Goal: Use online tool/utility: Utilize a website feature to perform a specific function

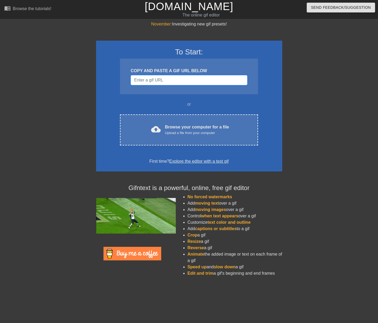
click at [166, 79] on input "Username" at bounding box center [188, 80] width 116 height 10
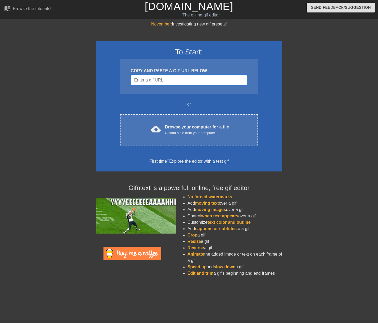
click at [147, 76] on input "Username" at bounding box center [188, 80] width 116 height 10
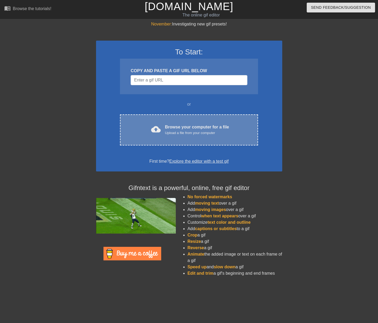
click at [172, 133] on div "Upload a file from your computer" at bounding box center [197, 132] width 64 height 5
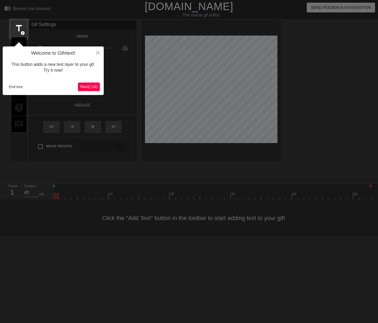
click at [83, 87] on span "Next ( 1 / 6 )" at bounding box center [89, 86] width 18 height 5
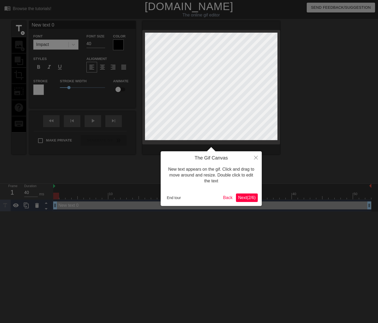
click at [247, 197] on span "Next ( 2 / 6 )" at bounding box center [247, 198] width 18 height 5
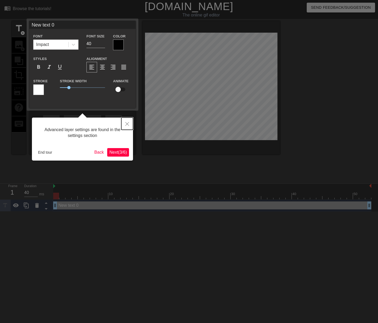
click at [130, 124] on button "Close" at bounding box center [127, 124] width 12 height 12
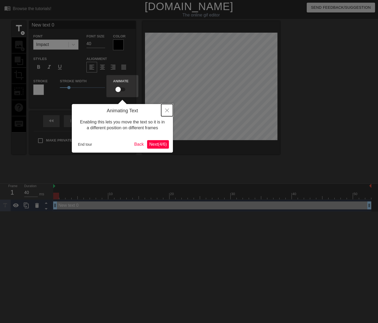
click at [166, 109] on button "Close" at bounding box center [167, 110] width 12 height 12
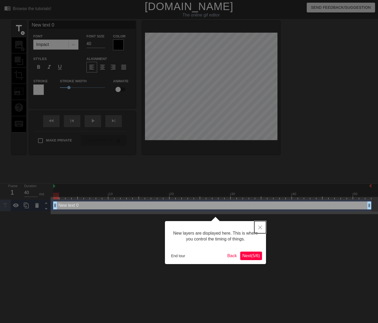
click at [257, 228] on button "Close" at bounding box center [260, 227] width 12 height 12
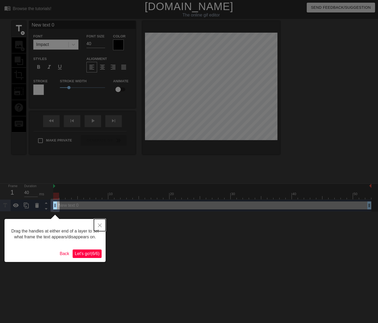
click at [103, 224] on button "Close" at bounding box center [100, 225] width 12 height 12
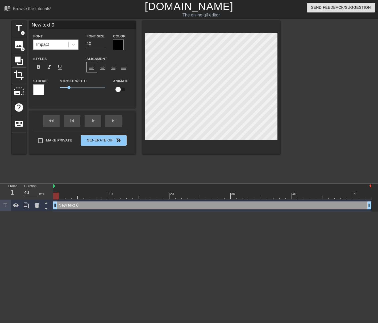
click at [73, 176] on div "title add_circle image add_circle crop photo_size_select_large help keyboard Ne…" at bounding box center [146, 100] width 268 height 159
click at [17, 44] on span "image" at bounding box center [19, 45] width 10 height 10
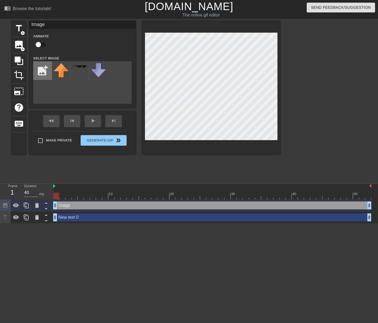
click at [38, 67] on input "file" at bounding box center [42, 71] width 18 height 18
type input "C:\fakepath\WoWScrnShot_092818_010015.jpg"
click at [69, 164] on div "title add_circle image add_circle crop photo_size_select_large help keyboard Im…" at bounding box center [146, 100] width 268 height 159
click at [56, 65] on img at bounding box center [61, 67] width 15 height 9
click at [281, 30] on div "title add_circle image add_circle crop photo_size_select_large help keyboard Im…" at bounding box center [189, 100] width 378 height 159
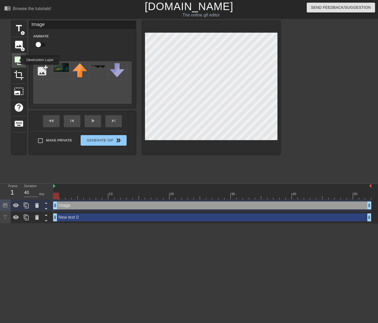
click at [18, 60] on icon at bounding box center [19, 61] width 9 height 9
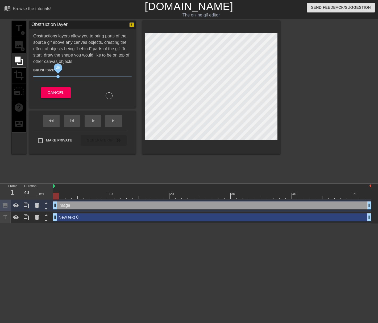
drag, startPoint x: 61, startPoint y: 78, endPoint x: 57, endPoint y: 76, distance: 4.5
click at [57, 76] on span "26" at bounding box center [57, 76] width 3 height 3
click at [19, 63] on icon at bounding box center [19, 61] width 10 height 10
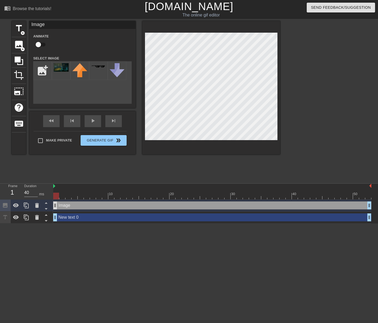
drag, startPoint x: 65, startPoint y: 216, endPoint x: 56, endPoint y: 209, distance: 12.3
click at [64, 205] on div "Image drag_handle drag_handle New text 0 drag_handle drag_handle" at bounding box center [215, 212] width 324 height 24
click at [18, 203] on div at bounding box center [16, 206] width 11 height 12
click at [18, 204] on icon at bounding box center [16, 205] width 6 height 6
drag, startPoint x: 7, startPoint y: 218, endPoint x: 23, endPoint y: 206, distance: 19.6
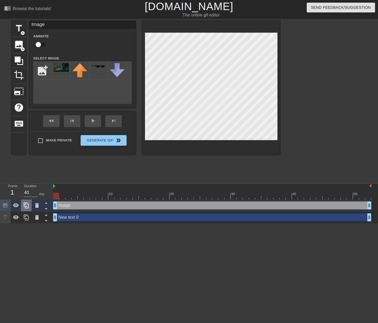
click at [14, 207] on div at bounding box center [26, 212] width 53 height 24
drag, startPoint x: 55, startPoint y: 220, endPoint x: 55, endPoint y: 203, distance: 17.0
click at [55, 203] on div "Image drag_handle drag_handle New text 0 drag_handle drag_handle" at bounding box center [215, 212] width 324 height 24
drag, startPoint x: 29, startPoint y: 206, endPoint x: 28, endPoint y: 226, distance: 19.7
click at [28, 224] on html "menu_book Browse the tutorials! [DOMAIN_NAME] The online gif editor Send Feedba…" at bounding box center [189, 112] width 378 height 224
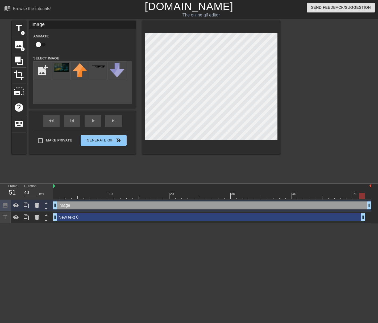
drag, startPoint x: 368, startPoint y: 219, endPoint x: 365, endPoint y: 199, distance: 21.0
click at [365, 199] on div "10 20 30 40 50 Image drag_handle drag_handle New text 0 drag_handle drag_handle" at bounding box center [215, 204] width 324 height 40
drag, startPoint x: 377, startPoint y: 221, endPoint x: 381, endPoint y: 221, distance: 4.3
click at [377, 221] on html "menu_book Browse the tutorials! [DOMAIN_NAME] The online gif editor Send Feedba…" at bounding box center [189, 112] width 378 height 224
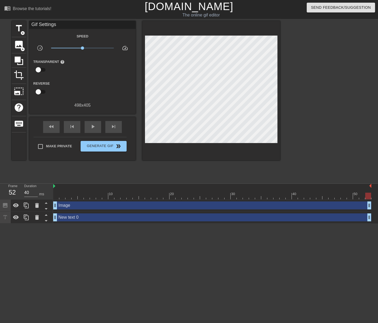
drag, startPoint x: 37, startPoint y: 230, endPoint x: 31, endPoint y: 236, distance: 8.1
click at [31, 224] on html "menu_book Browse the tutorials! [DOMAIN_NAME] The online gif editor Send Feedba…" at bounding box center [189, 112] width 378 height 224
click at [68, 204] on div "Image drag_handle drag_handle" at bounding box center [212, 206] width 318 height 8
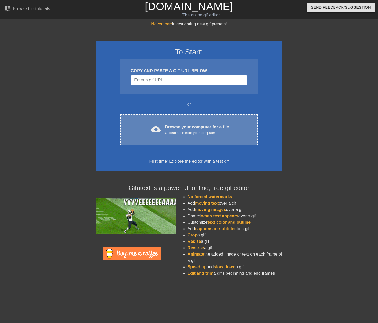
click at [198, 130] on div "Upload a file from your computer" at bounding box center [197, 132] width 64 height 5
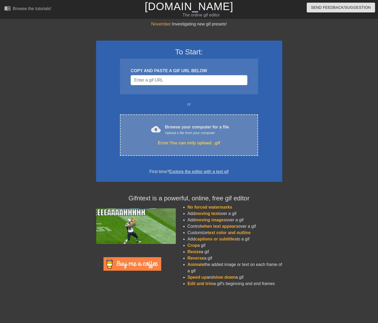
click at [200, 139] on div "cloud_upload Browse your computer for a file Upload a file from your computer E…" at bounding box center [189, 135] width 138 height 41
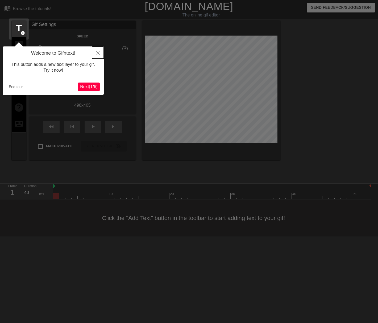
click at [101, 52] on button "Close" at bounding box center [98, 52] width 12 height 12
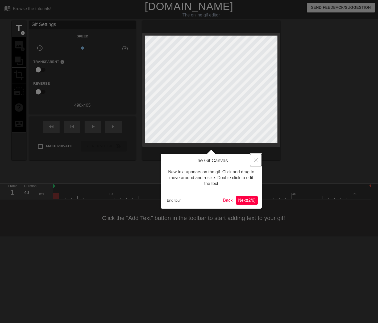
click at [254, 161] on icon "Close" at bounding box center [256, 161] width 4 height 4
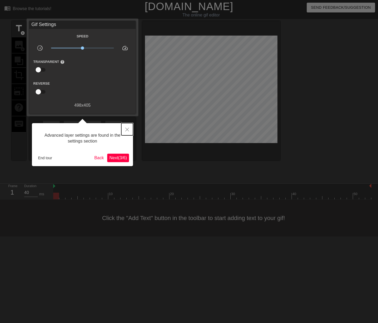
click at [128, 130] on icon "Close" at bounding box center [127, 130] width 4 height 4
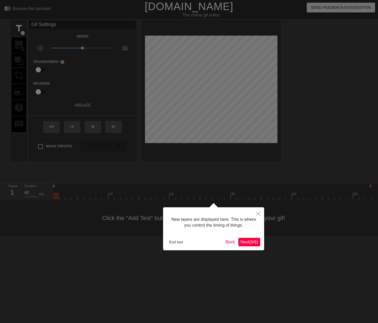
scroll to position [5, 0]
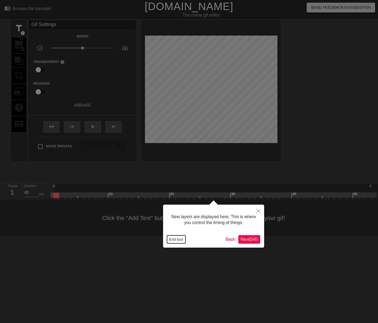
click at [179, 238] on button "End tour" at bounding box center [176, 240] width 18 height 8
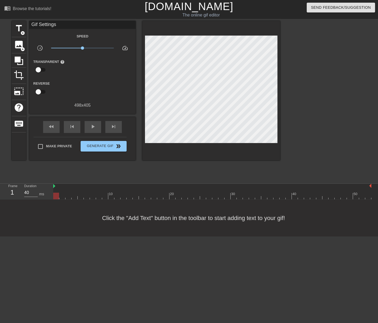
drag, startPoint x: 55, startPoint y: 197, endPoint x: 1, endPoint y: 194, distance: 54.3
click at [1, 194] on div "Frame 1 Duration 40 ms 10 20 30 40 50" at bounding box center [189, 192] width 378 height 16
click at [52, 214] on div "Click the "Add Text" button in the toolbar to start adding text to your gif!" at bounding box center [189, 218] width 378 height 37
click at [91, 213] on div "Click the "Add Text" button in the toolbar to start adding text to your gif!" at bounding box center [189, 218] width 378 height 37
click at [20, 48] on span "image" at bounding box center [19, 45] width 10 height 10
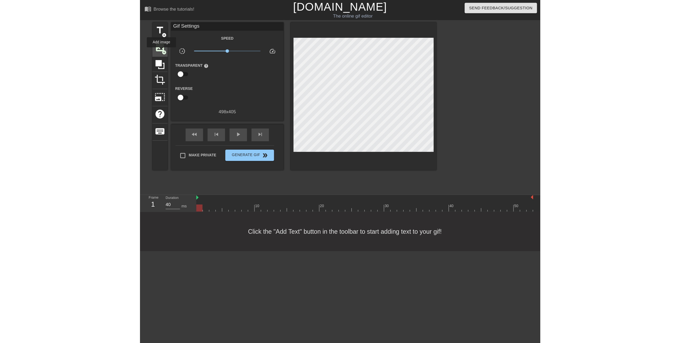
scroll to position [0, 0]
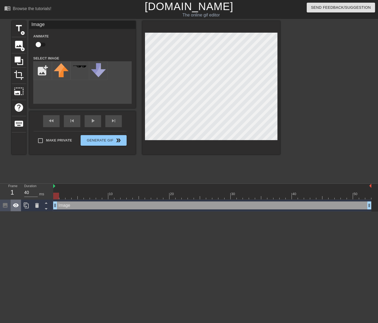
drag, startPoint x: 8, startPoint y: 207, endPoint x: 15, endPoint y: 208, distance: 6.9
click at [9, 189] on div "Frame 1 Duration 40 ms" at bounding box center [26, 198] width 53 height 28
click at [15, 208] on icon at bounding box center [16, 205] width 6 height 6
click at [48, 205] on icon at bounding box center [46, 203] width 7 height 7
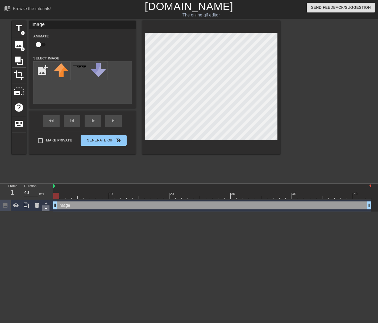
click at [48, 209] on icon at bounding box center [46, 209] width 7 height 7
click at [48, 203] on icon at bounding box center [46, 203] width 7 height 7
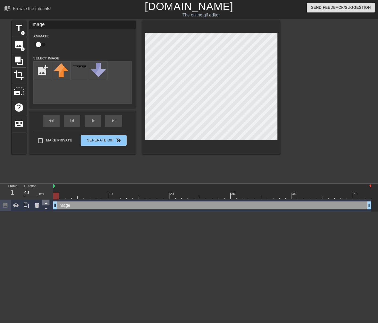
click at [48, 203] on icon at bounding box center [46, 203] width 7 height 7
click at [46, 187] on div "Duration 40 ms" at bounding box center [36, 191] width 24 height 15
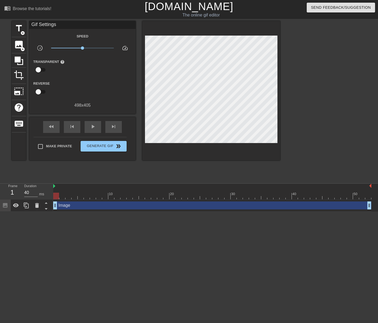
click at [44, 193] on div "Duration 40 ms" at bounding box center [36, 191] width 24 height 15
click at [100, 188] on div at bounding box center [212, 186] width 318 height 5
click at [80, 212] on html "menu_book Browse the tutorials! Gifntext.com The online gif editor Send Feedbac…" at bounding box center [189, 106] width 378 height 212
click at [86, 200] on div "Image drag_handle drag_handle" at bounding box center [212, 206] width 318 height 12
click at [37, 206] on icon at bounding box center [37, 205] width 4 height 5
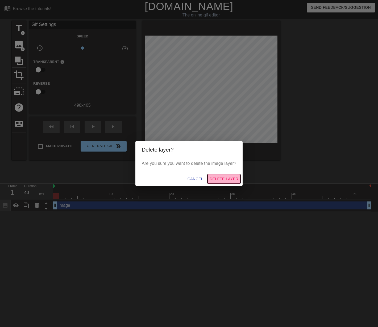
click at [223, 180] on span "Delete Layer" at bounding box center [223, 179] width 29 height 7
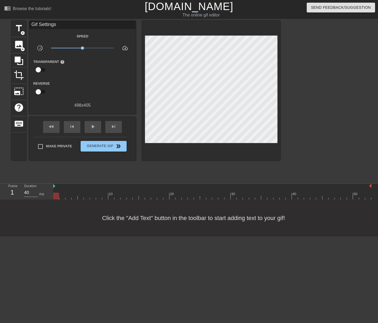
drag, startPoint x: 59, startPoint y: 193, endPoint x: 57, endPoint y: 205, distance: 12.0
click at [0, 205] on html "menu_book Browse the tutorials! Gifntext.com The online gif editor Send Feedbac…" at bounding box center [189, 118] width 378 height 237
click at [41, 89] on input "checkbox" at bounding box center [38, 92] width 30 height 10
click at [41, 92] on input "checkbox" at bounding box center [43, 92] width 30 height 10
checkbox input "false"
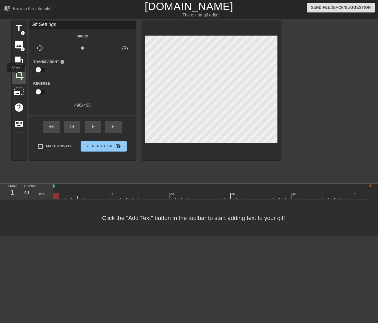
click at [16, 76] on span "crop" at bounding box center [19, 75] width 10 height 10
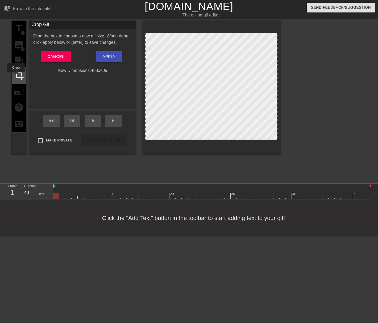
click at [16, 76] on span "crop" at bounding box center [19, 75] width 10 height 10
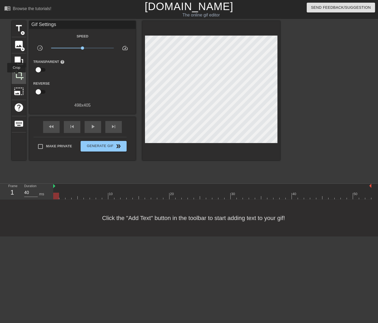
click at [17, 76] on span "crop" at bounding box center [19, 75] width 10 height 10
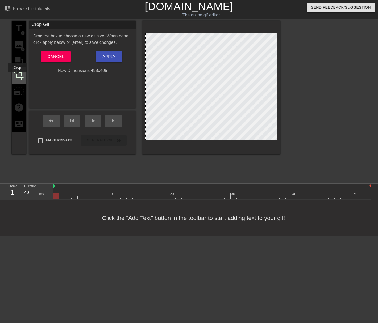
click at [17, 76] on span "crop" at bounding box center [19, 75] width 10 height 10
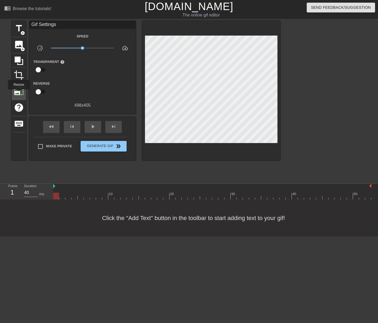
click at [18, 93] on span "photo_size_select_large" at bounding box center [19, 91] width 10 height 10
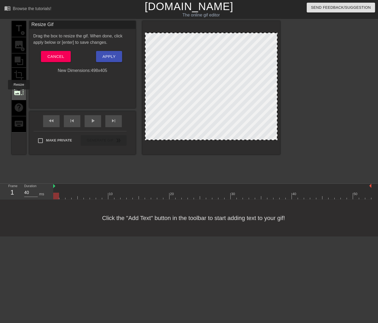
click at [18, 93] on span "photo_size_select_large" at bounding box center [19, 91] width 10 height 10
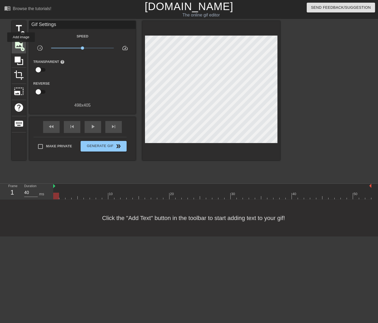
click at [21, 45] on span "image" at bounding box center [19, 45] width 10 height 10
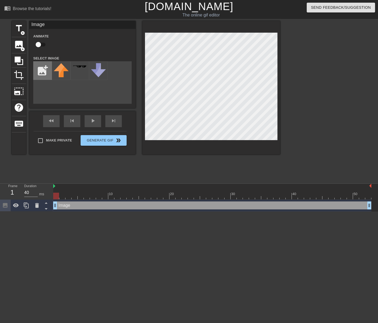
click at [41, 70] on input "file" at bounding box center [42, 71] width 18 height 18
type input "C:\fakepath\WoWScrnShot_092818_010015.jpg"
click at [52, 195] on div "menu_book Browse the tutorials! Gifntext.com The online gif editor Send Feedbac…" at bounding box center [189, 106] width 378 height 212
click at [60, 70] on img at bounding box center [61, 67] width 15 height 9
click at [287, 66] on div "title add_circle image add_circle crop photo_size_select_large help keyboard Im…" at bounding box center [189, 100] width 378 height 159
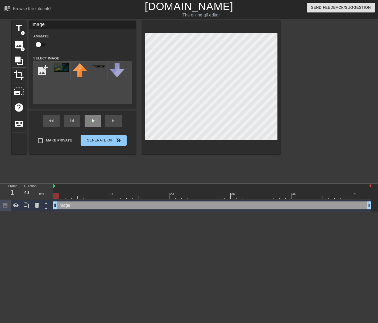
click at [90, 125] on div "play_arrow" at bounding box center [92, 121] width 16 height 12
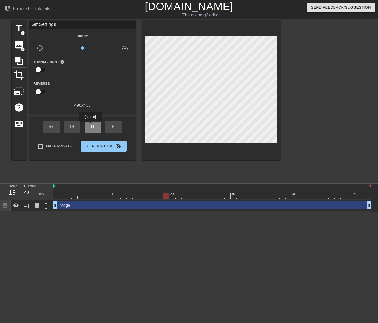
click at [90, 126] on span "pause" at bounding box center [93, 127] width 6 height 6
click at [47, 192] on div "Duration 40 ms" at bounding box center [36, 191] width 24 height 15
drag, startPoint x: 158, startPoint y: 196, endPoint x: 47, endPoint y: 193, distance: 111.6
click at [47, 193] on div "Frame 1 Duration 40 ms 10 20 30 40 50 Image drag_handle drag_handle" at bounding box center [189, 198] width 378 height 28
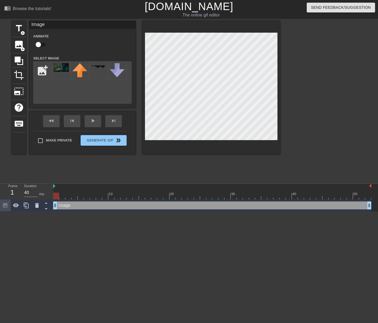
click at [40, 46] on input "checkbox" at bounding box center [38, 45] width 30 height 10
checkbox input "true"
click at [23, 63] on icon at bounding box center [19, 61] width 9 height 9
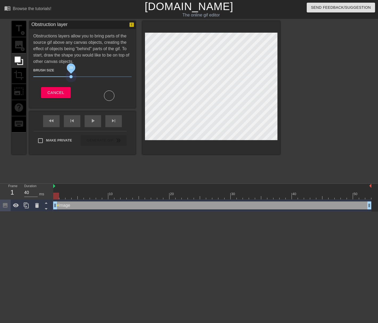
drag, startPoint x: 60, startPoint y: 75, endPoint x: 74, endPoint y: 84, distance: 16.8
click at [71, 85] on div "Brush Size 39 Cancel" at bounding box center [82, 83] width 98 height 36
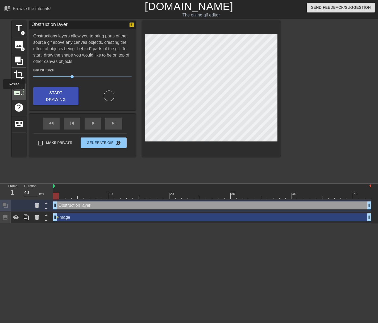
click at [14, 93] on div "photo_size_select_large" at bounding box center [19, 92] width 14 height 16
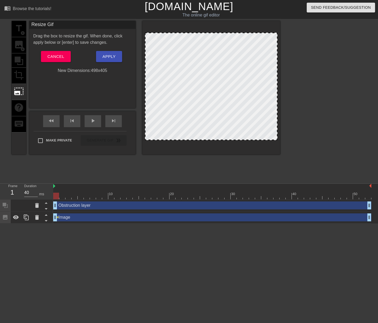
drag, startPoint x: 229, startPoint y: 86, endPoint x: 220, endPoint y: 88, distance: 9.5
click at [220, 88] on div at bounding box center [211, 87] width 132 height 108
drag, startPoint x: 215, startPoint y: 95, endPoint x: 201, endPoint y: 71, distance: 27.4
click at [172, 97] on div at bounding box center [211, 87] width 132 height 108
drag, startPoint x: 200, startPoint y: 60, endPoint x: 223, endPoint y: 64, distance: 22.9
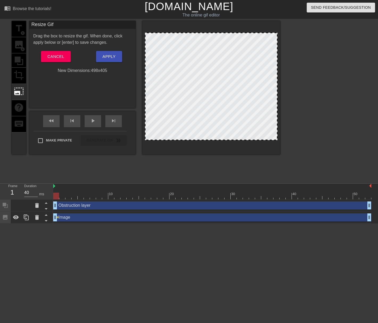
click at [221, 65] on div at bounding box center [211, 87] width 132 height 108
drag, startPoint x: 276, startPoint y: 35, endPoint x: 286, endPoint y: 46, distance: 15.2
click at [286, 46] on div "title add_circle image add_circle crop photo_size_select_large help keyboard Re…" at bounding box center [189, 100] width 378 height 159
click at [20, 217] on div at bounding box center [16, 218] width 11 height 12
click at [29, 204] on div at bounding box center [26, 206] width 11 height 12
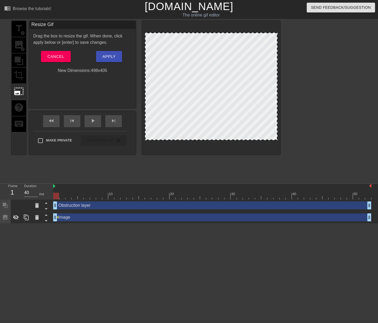
drag, startPoint x: 186, startPoint y: 94, endPoint x: 158, endPoint y: 97, distance: 28.3
click at [158, 97] on div at bounding box center [211, 87] width 132 height 108
click at [16, 217] on icon at bounding box center [16, 217] width 6 height 6
click at [23, 204] on div at bounding box center [26, 206] width 11 height 12
click at [77, 216] on div "Image drag_handle drag_handle" at bounding box center [212, 218] width 318 height 8
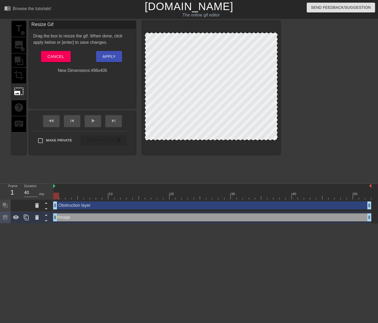
click at [81, 207] on div "Obstruction layer drag_handle drag_handle" at bounding box center [212, 206] width 318 height 8
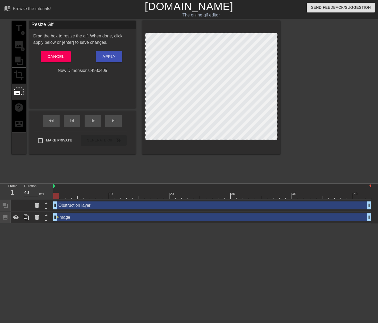
drag, startPoint x: 211, startPoint y: 87, endPoint x: 182, endPoint y: 88, distance: 29.2
click at [181, 88] on div at bounding box center [211, 87] width 132 height 108
click at [87, 217] on div "Image drag_handle drag_handle" at bounding box center [212, 218] width 318 height 8
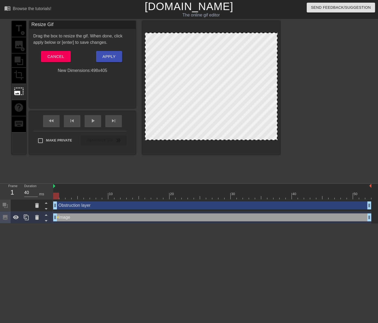
click at [97, 207] on div "Obstruction layer drag_handle drag_handle" at bounding box center [212, 206] width 318 height 8
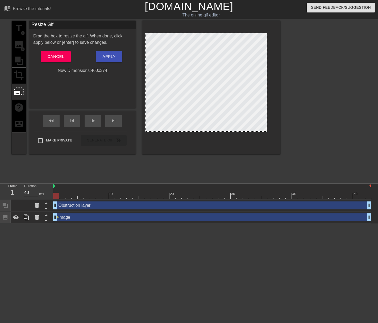
click at [275, 141] on div at bounding box center [211, 88] width 138 height 134
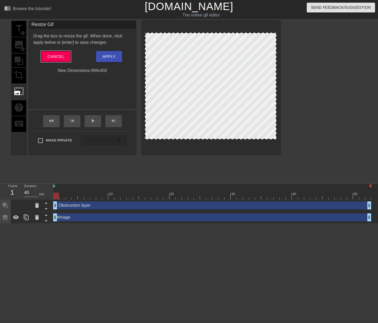
click at [54, 56] on span "Cancel" at bounding box center [55, 56] width 17 height 7
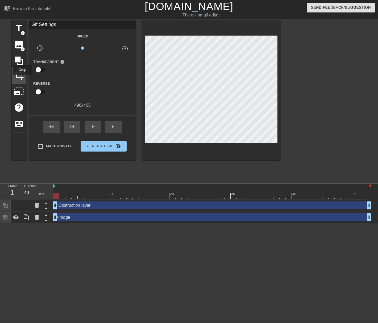
click at [22, 78] on span "crop" at bounding box center [19, 75] width 10 height 10
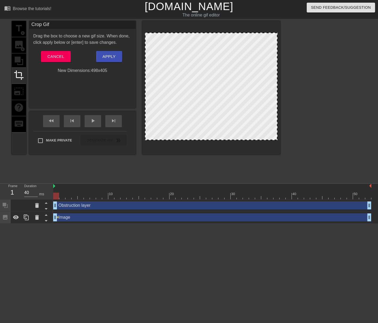
click at [87, 208] on div "Obstruction layer drag_handle drag_handle" at bounding box center [212, 206] width 318 height 8
drag, startPoint x: 274, startPoint y: 139, endPoint x: 346, endPoint y: 173, distance: 79.9
click at [347, 174] on div "title add_circle image add_circle crop photo_size_select_large help keyboard Cr…" at bounding box center [189, 100] width 378 height 159
click at [58, 55] on span "Cancel" at bounding box center [55, 56] width 17 height 7
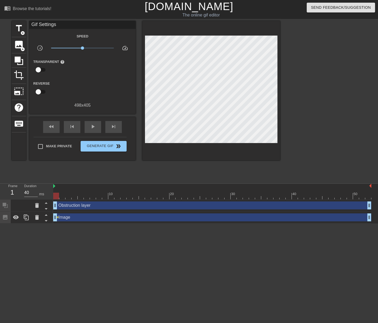
drag, startPoint x: 53, startPoint y: 194, endPoint x: 103, endPoint y: 192, distance: 50.8
click at [134, 193] on div "Frame 1 Duration 40 ms 10 20 30 40 50 Obstruction layer drag_handle drag_handle…" at bounding box center [189, 204] width 378 height 40
drag, startPoint x: 59, startPoint y: 196, endPoint x: 344, endPoint y: 179, distance: 285.3
click at [377, 209] on html "menu_book Browse the tutorials! Gifntext.com The online gif editor Send Feedbac…" at bounding box center [189, 112] width 378 height 224
click at [35, 218] on icon at bounding box center [37, 217] width 4 height 5
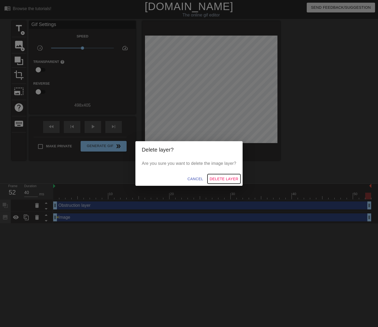
click at [217, 178] on span "Delete Layer" at bounding box center [223, 179] width 29 height 7
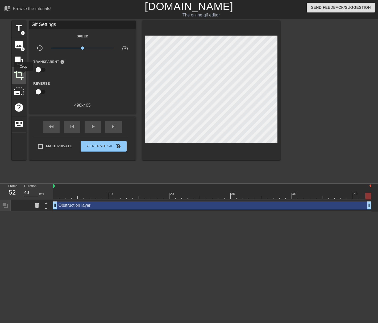
click at [23, 75] on span "crop" at bounding box center [19, 75] width 10 height 10
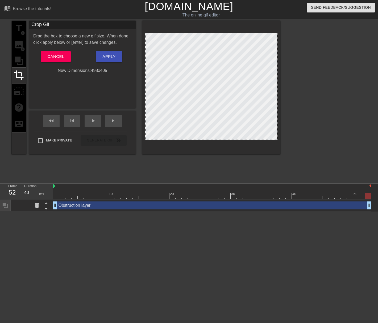
drag, startPoint x: 231, startPoint y: 81, endPoint x: 202, endPoint y: 79, distance: 29.0
click at [202, 79] on div at bounding box center [211, 87] width 132 height 108
click at [51, 60] on button "Cancel" at bounding box center [55, 56] width 29 height 11
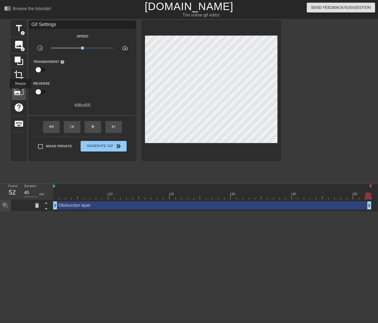
click at [20, 92] on span "photo_size_select_large" at bounding box center [19, 91] width 10 height 10
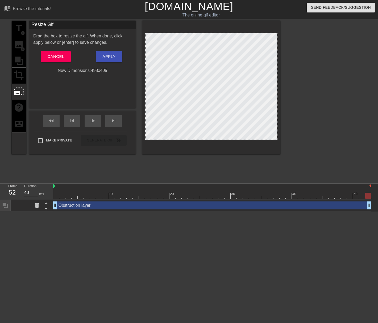
drag, startPoint x: 237, startPoint y: 116, endPoint x: 194, endPoint y: 108, distance: 43.1
click at [195, 108] on div at bounding box center [211, 87] width 132 height 108
click at [55, 55] on span "Cancel" at bounding box center [55, 56] width 17 height 7
